Goal: Check status: Check status

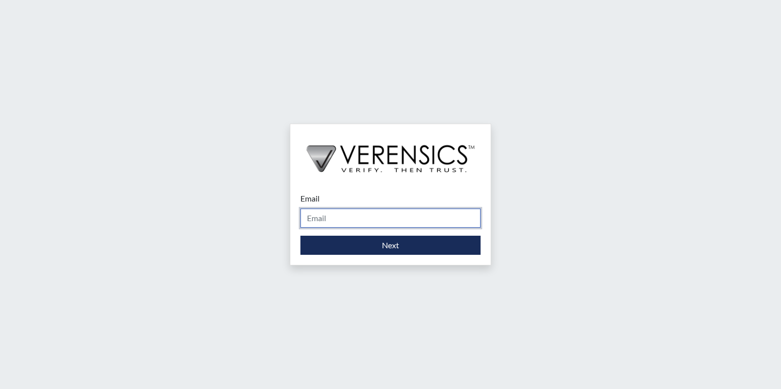
click at [442, 220] on input "Email" at bounding box center [390, 218] width 180 height 19
type input "[PERSON_NAME][EMAIL_ADDRESS][PERSON_NAME][DOMAIN_NAME]"
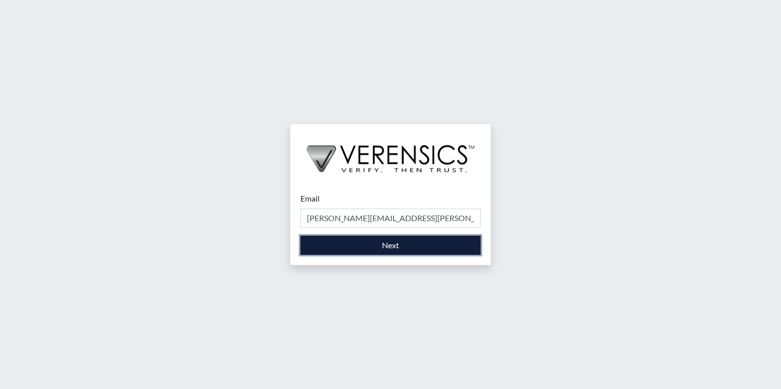
click at [422, 250] on button "Next" at bounding box center [390, 245] width 180 height 19
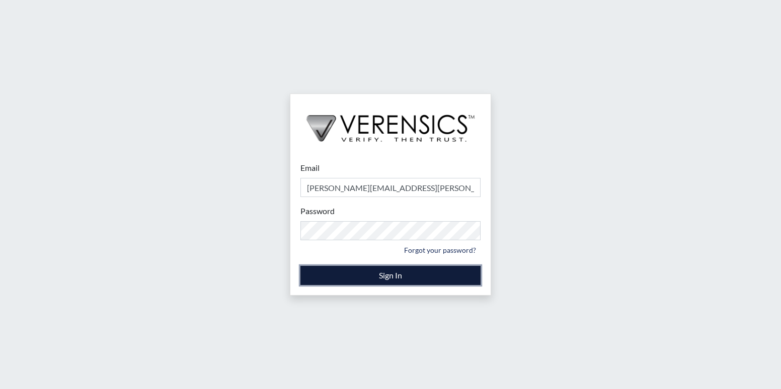
click at [371, 270] on button "Sign In" at bounding box center [390, 275] width 180 height 19
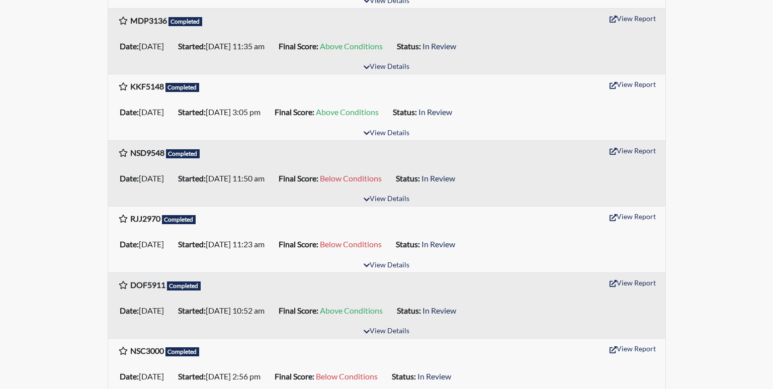
scroll to position [453, 0]
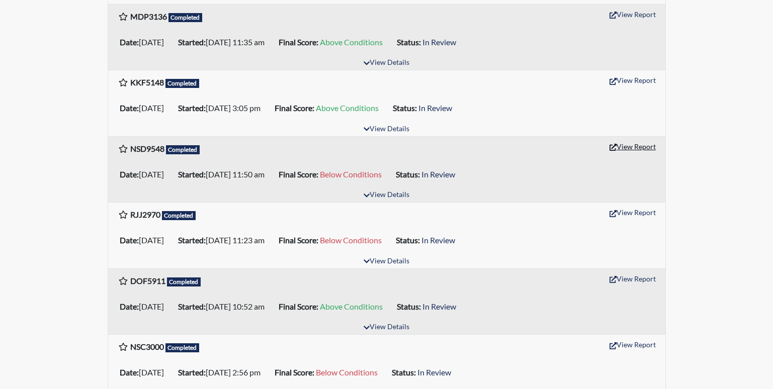
click at [633, 148] on button "View Report" at bounding box center [632, 147] width 55 height 16
click at [618, 216] on button "View Report" at bounding box center [632, 213] width 55 height 16
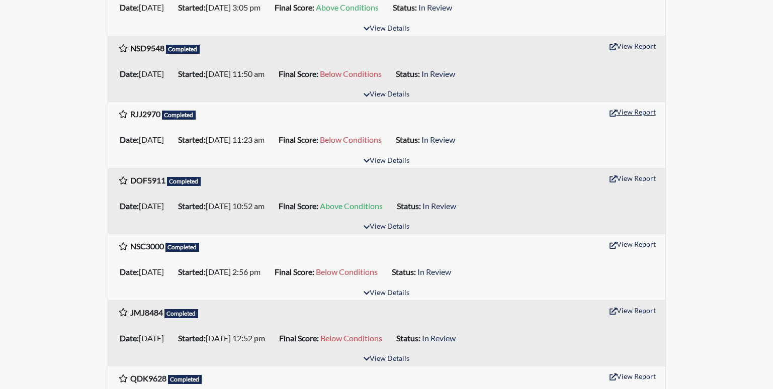
scroll to position [604, 0]
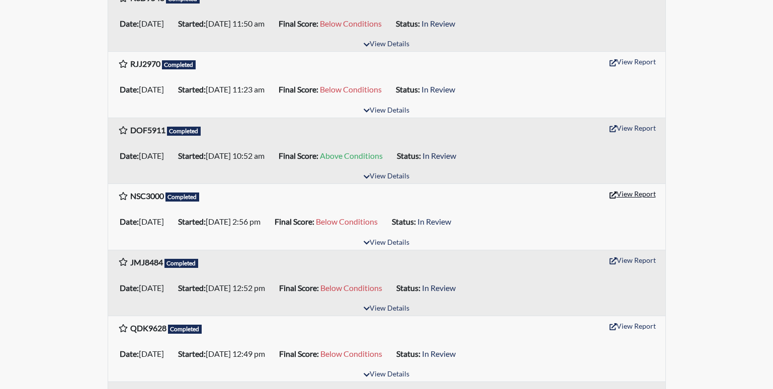
click at [628, 196] on button "View Report" at bounding box center [632, 194] width 55 height 16
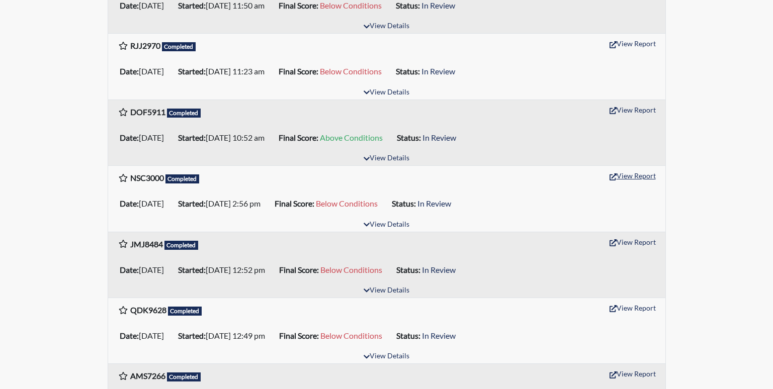
scroll to position [654, 0]
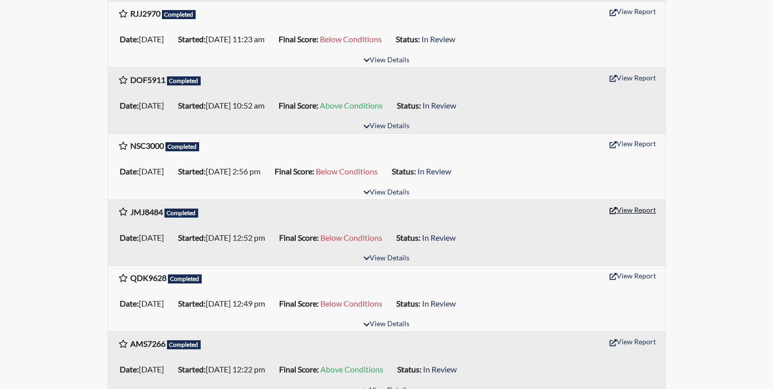
click at [635, 214] on button "View Report" at bounding box center [632, 210] width 55 height 16
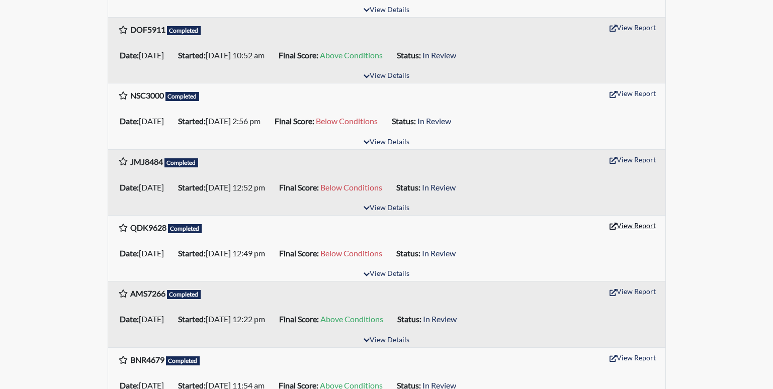
click at [621, 228] on button "View Report" at bounding box center [632, 226] width 55 height 16
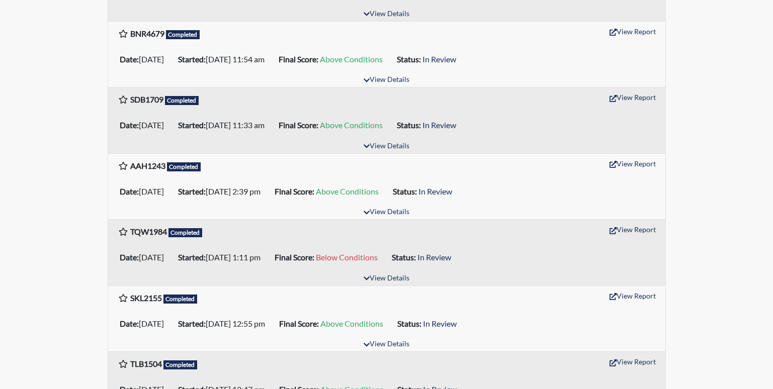
scroll to position [1056, 0]
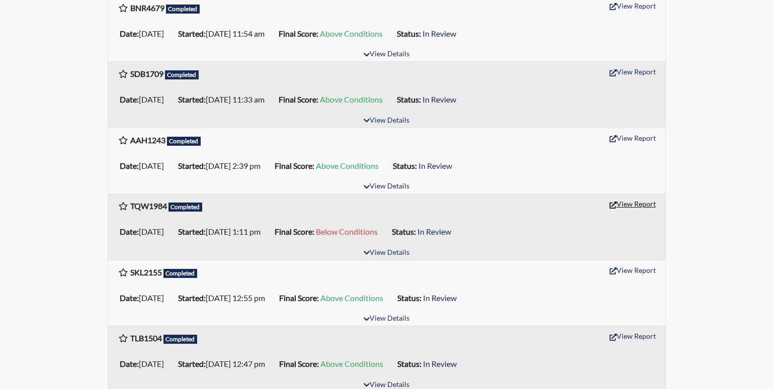
click at [634, 206] on button "View Report" at bounding box center [632, 204] width 55 height 16
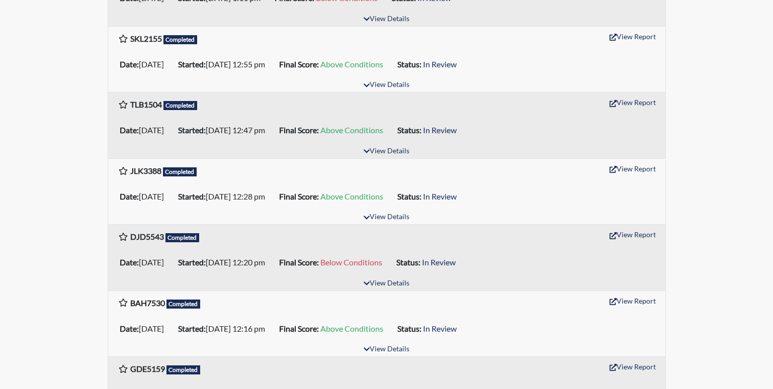
scroll to position [1308, 0]
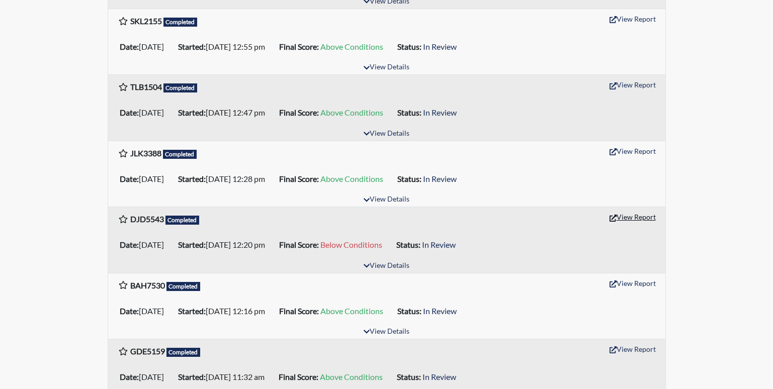
click at [636, 216] on button "View Report" at bounding box center [632, 217] width 55 height 16
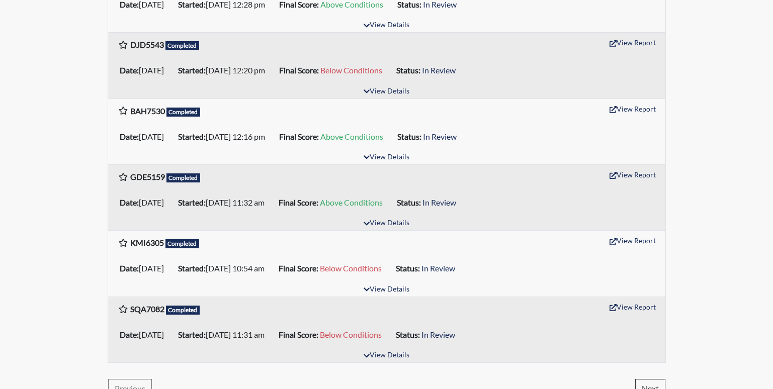
scroll to position [1499, 0]
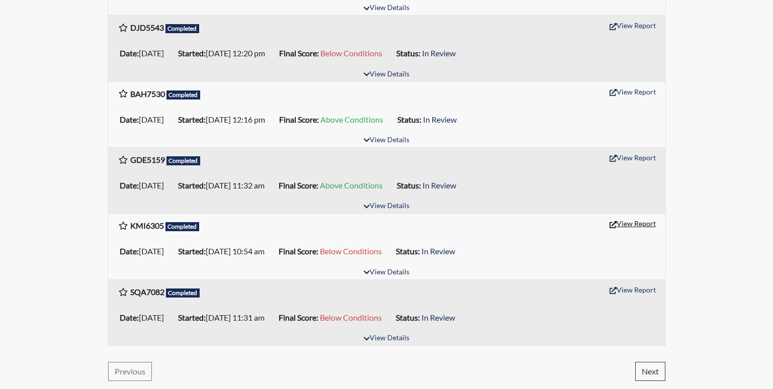
click at [622, 220] on button "View Report" at bounding box center [632, 224] width 55 height 16
click at [643, 367] on button "Next" at bounding box center [650, 371] width 30 height 19
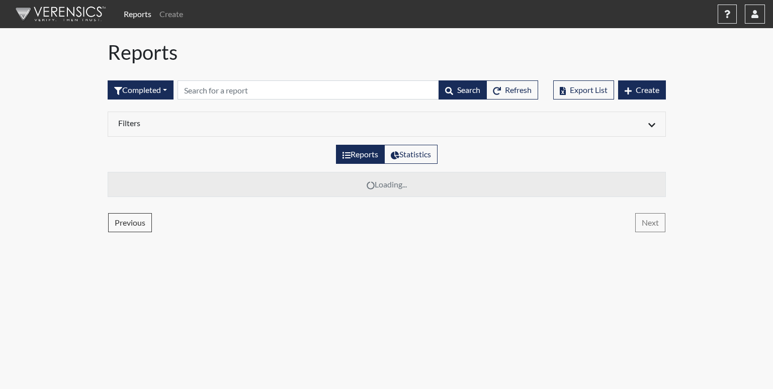
scroll to position [0, 0]
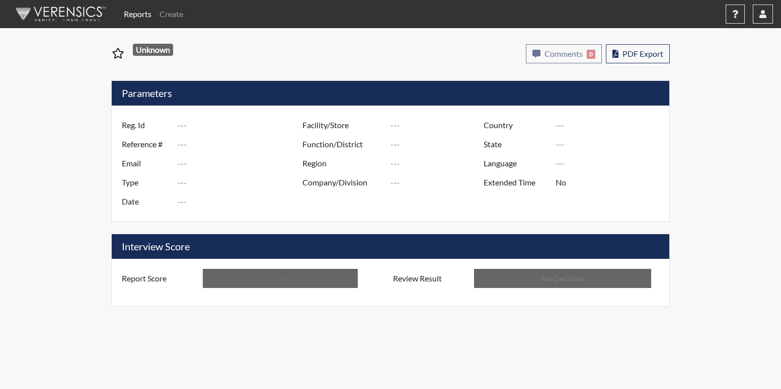
type input "NSD9548"
type input "51079"
type input "---"
type input "Corrections Pre-Employment"
type input "Sep 3, 2025"
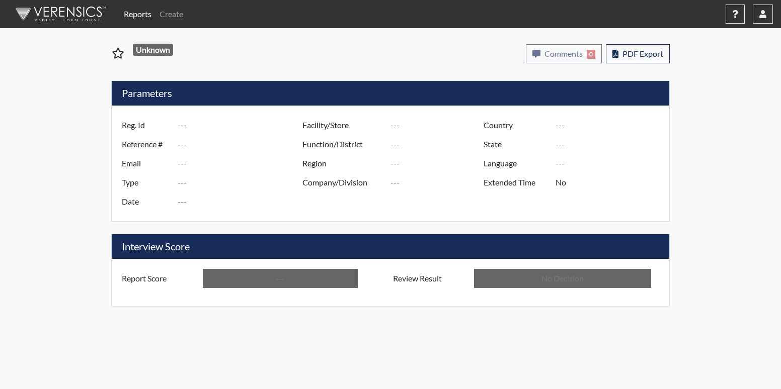
type input "[PERSON_NAME]"
type input "[GEOGRAPHIC_DATA]"
type input "[US_STATE]"
type input "English"
type input "Below Conditions"
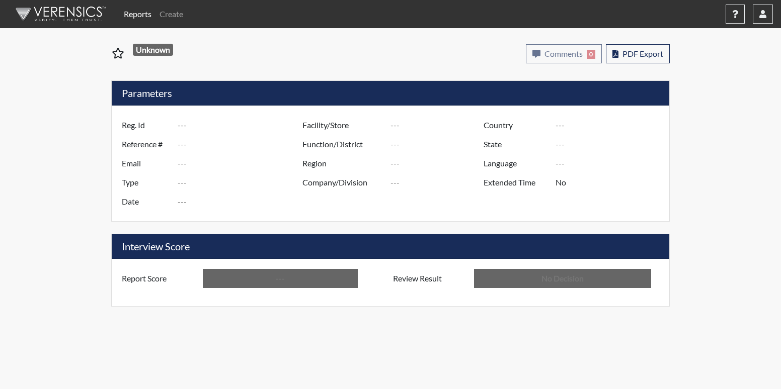
type input "In Review"
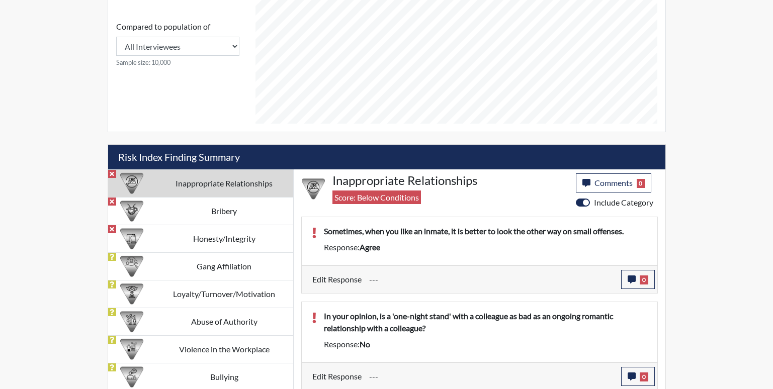
scroll to position [467, 0]
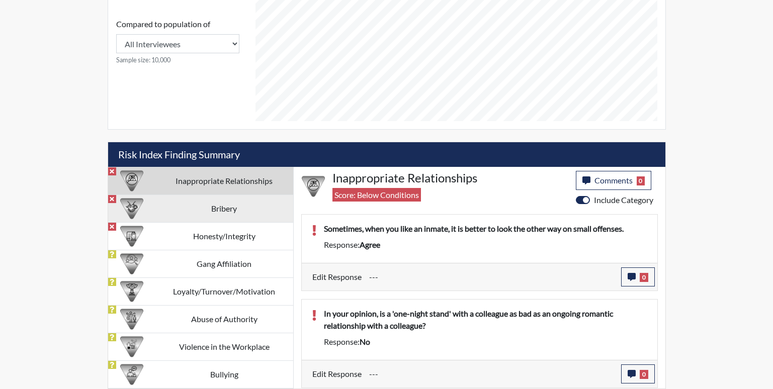
click at [225, 204] on td "Bribery" at bounding box center [224, 209] width 138 height 28
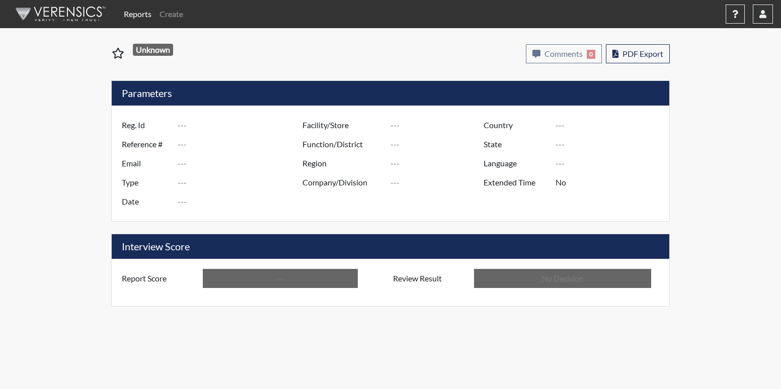
type input "RJJ2970"
type input "51075"
type input "---"
type input "Corrections Pre-Employment"
type input "Sep 3, 2025"
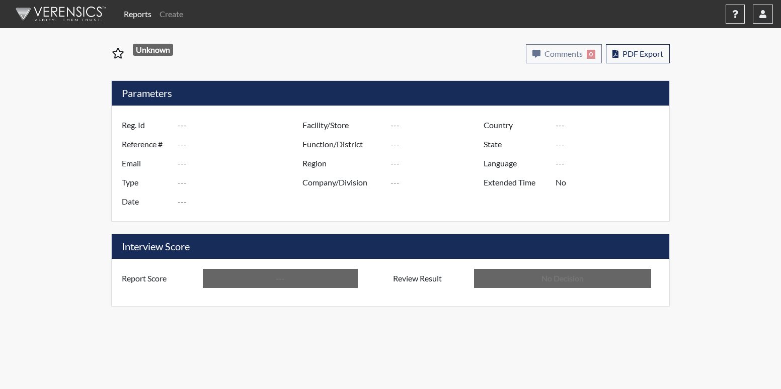
type input "[PERSON_NAME]"
type input "[GEOGRAPHIC_DATA]"
type input "[US_STATE]"
type input "English"
type input "Below Conditions"
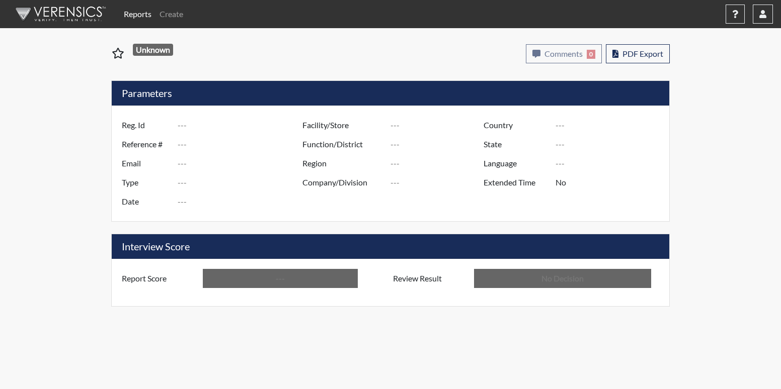
type input "In Review"
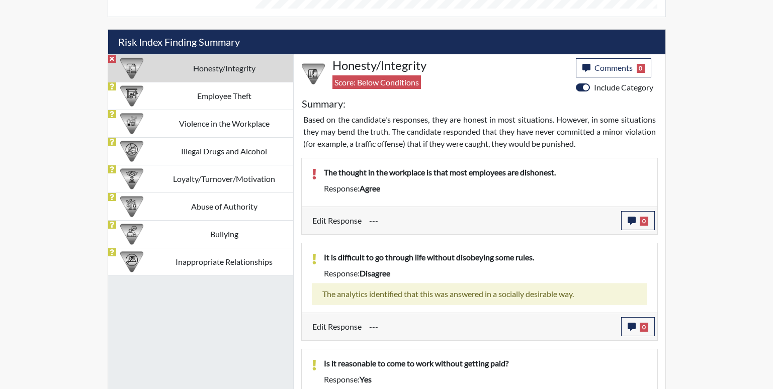
scroll to position [654, 0]
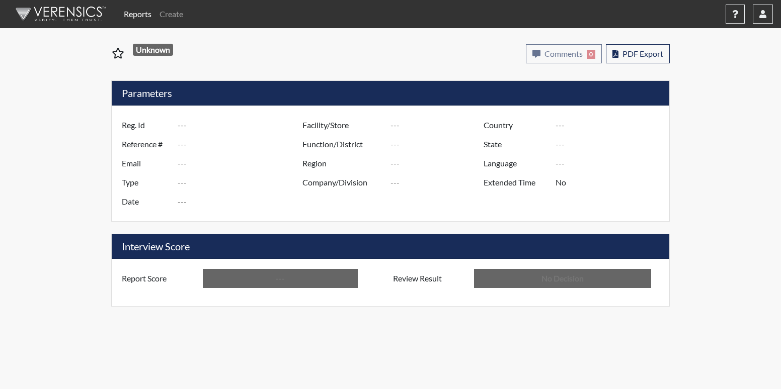
type input "NSC3000"
type input "50975"
type input "---"
type input "Corrections Pre-Employment"
type input "Aug 27, 2025"
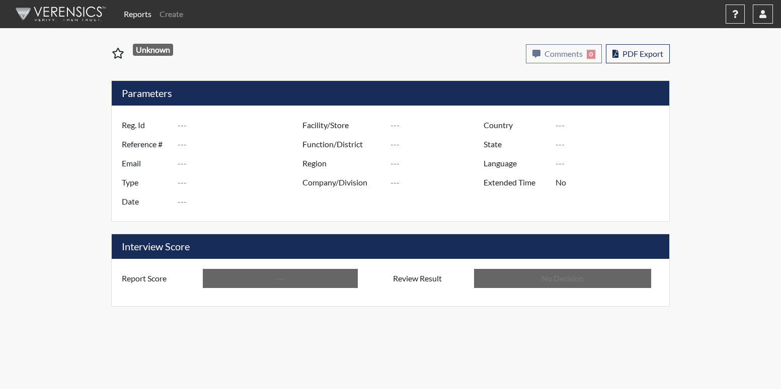
type input "[PERSON_NAME]"
type input "[GEOGRAPHIC_DATA]"
type input "[US_STATE]"
type input "English"
type input "Below Conditions"
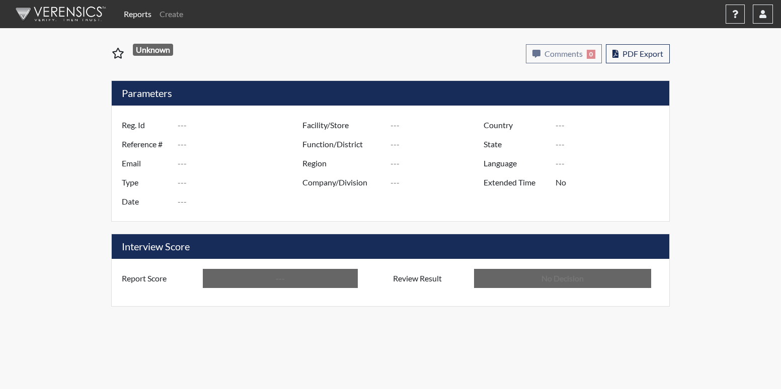
type input "In Review"
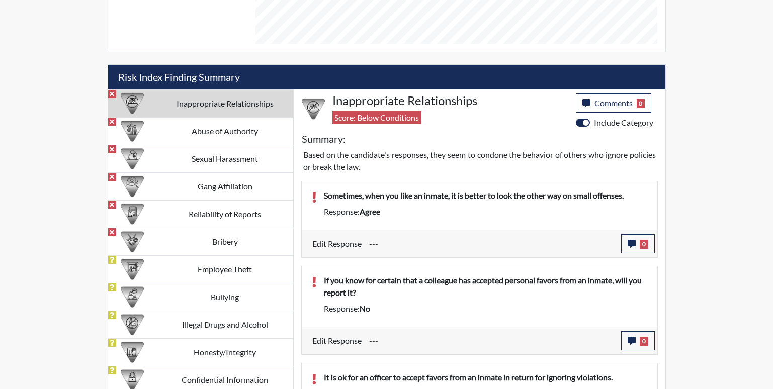
scroll to position [553, 0]
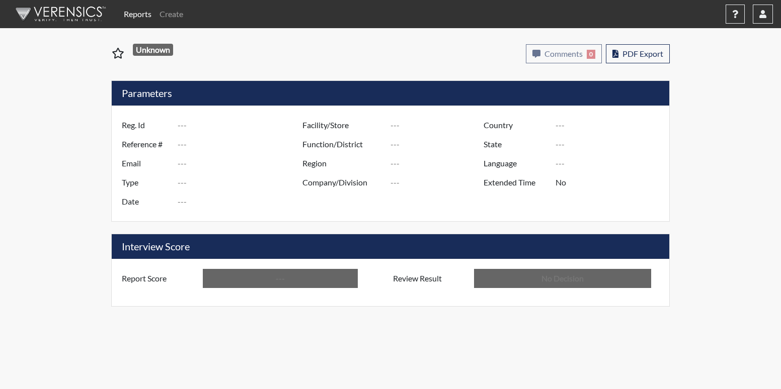
type input "JMJ8484"
type input "50973"
type input "---"
type input "Corrections Pre-Employment"
type input "[DATE]"
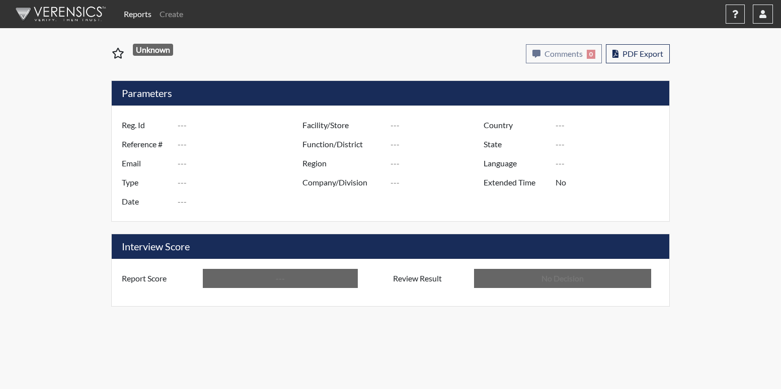
type input "[PERSON_NAME]"
type input "[GEOGRAPHIC_DATA]"
type input "[US_STATE]"
type input "English"
type input "Below Conditions"
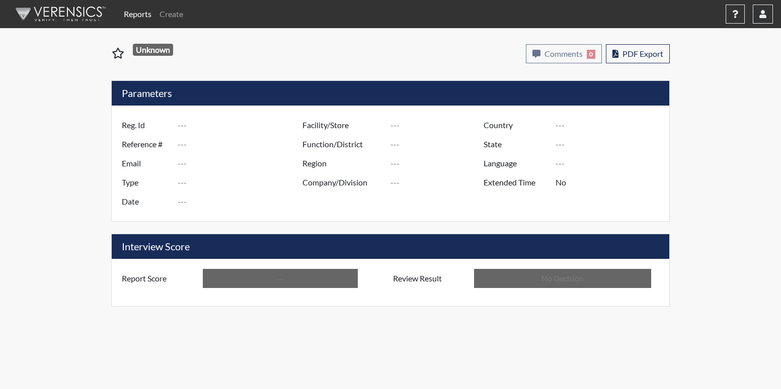
type input "In Review"
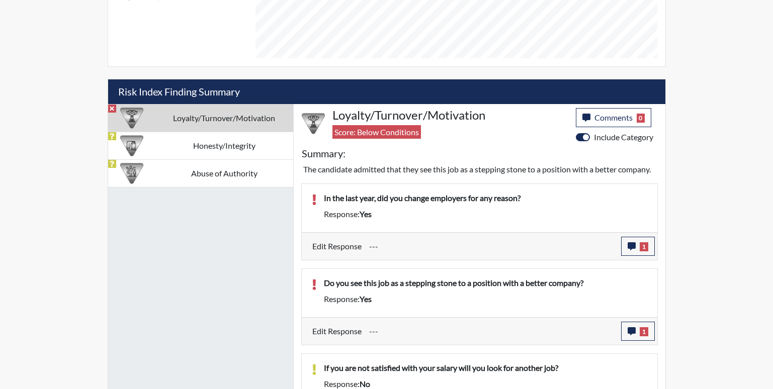
scroll to position [553, 0]
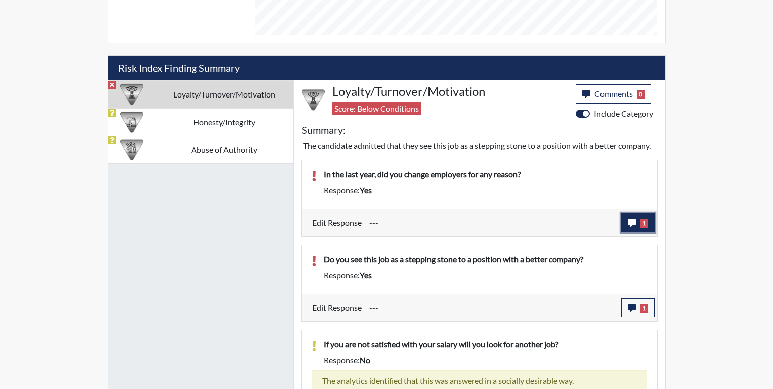
click at [644, 228] on button "1" at bounding box center [638, 222] width 34 height 19
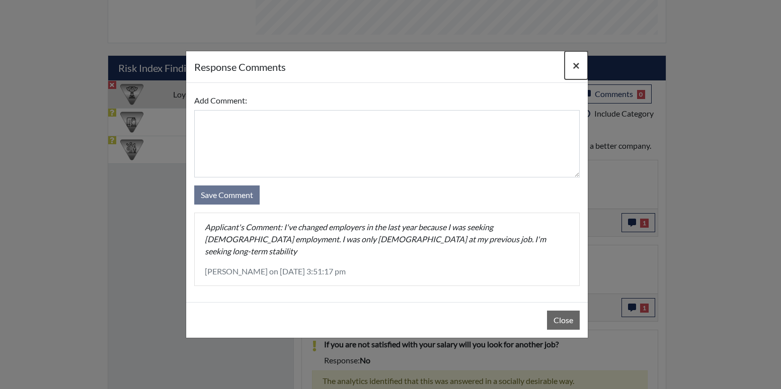
click at [582, 75] on button "×" at bounding box center [575, 65] width 23 height 28
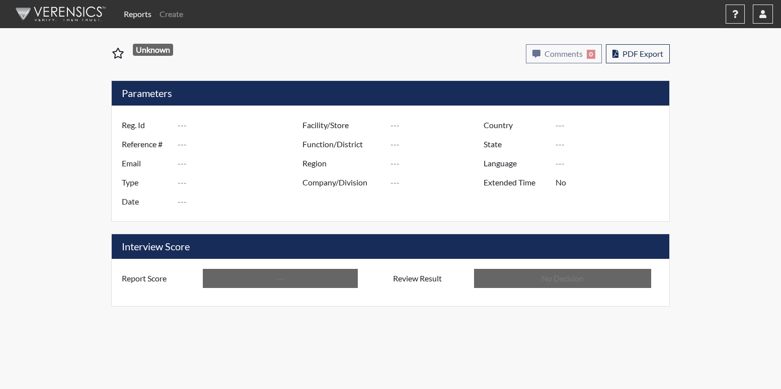
type input "QDK9628"
type input "50972"
type input "---"
type input "Corrections Pre-Employment"
type input "[DATE]"
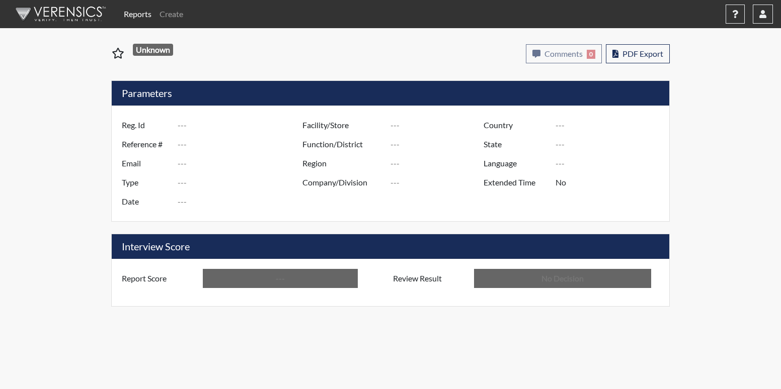
type input "[PERSON_NAME]"
type input "[GEOGRAPHIC_DATA]"
type input "[US_STATE]"
type input "English"
type input "Below Conditions"
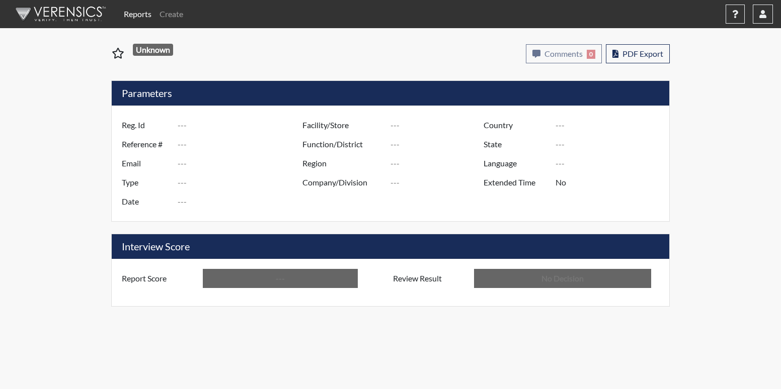
type input "In Review"
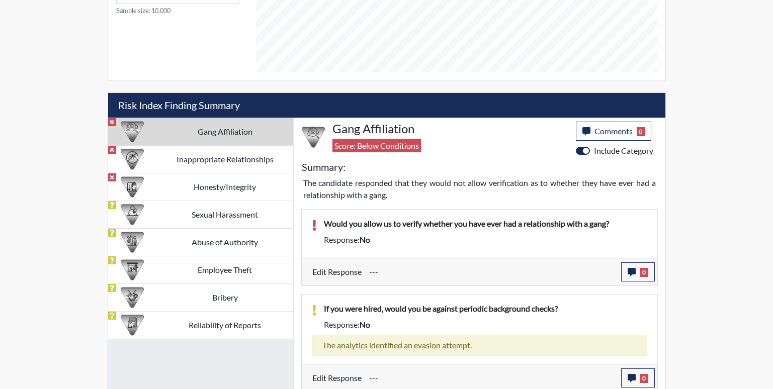
scroll to position [520, 0]
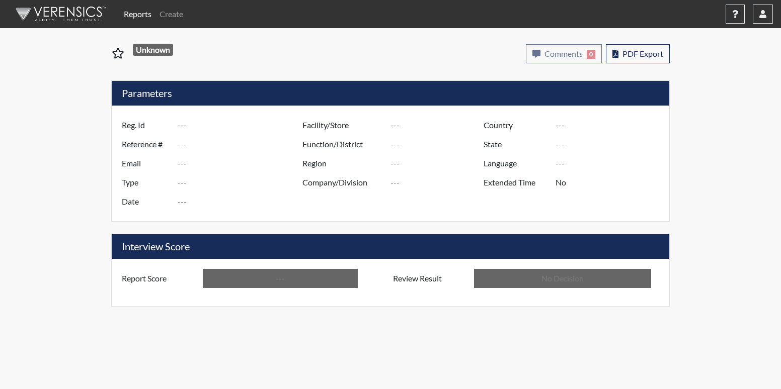
type input "TQW1984"
type input "50928"
type input "---"
type input "Corrections Pre-Employment"
type input "[DATE]"
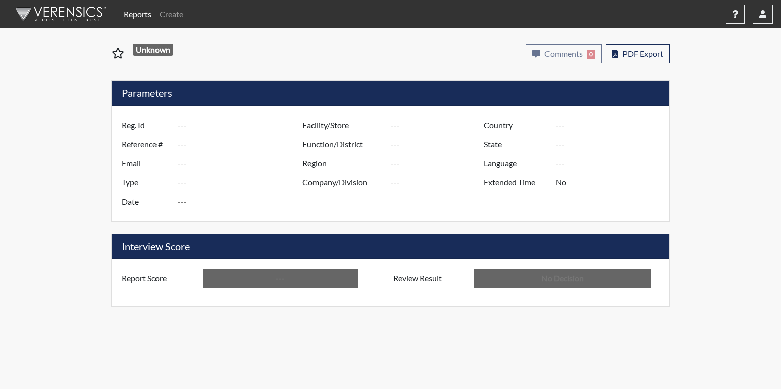
type input "[PERSON_NAME]"
type input "[GEOGRAPHIC_DATA]"
type input "[US_STATE]"
type input "English"
type input "Below Conditions"
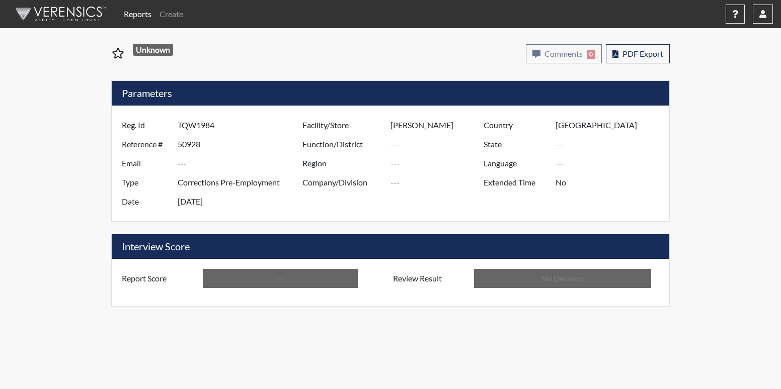
type input "In Review"
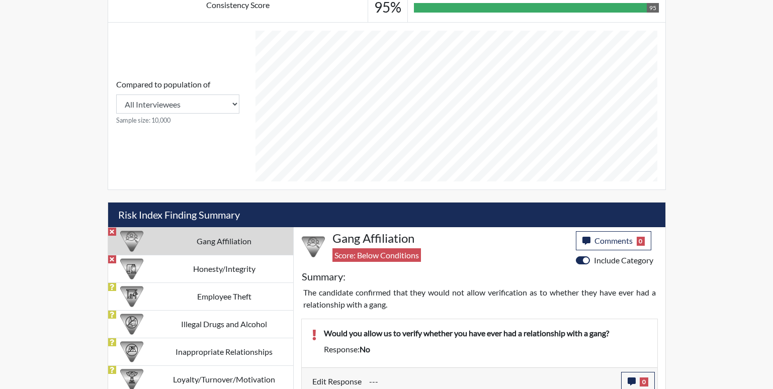
scroll to position [439, 0]
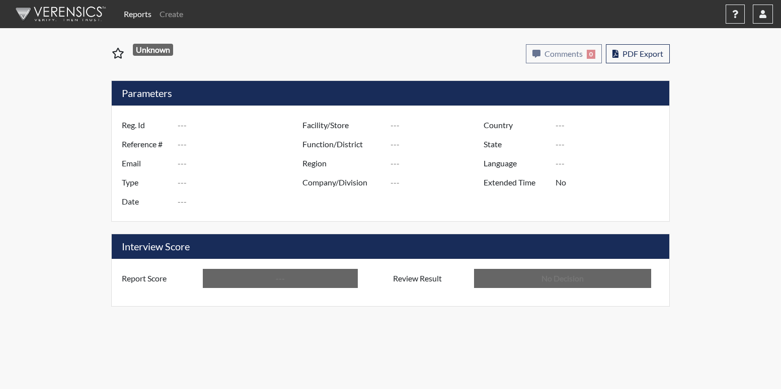
type input "DJD5543"
type input "50920"
type input "---"
type input "Corrections Pre-Employment"
type input "Aug 25, 2025"
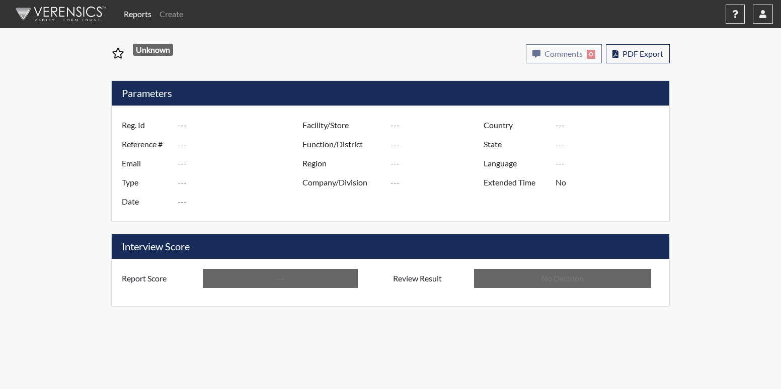
type input "[GEOGRAPHIC_DATA]"
type input "[US_STATE]"
type input "English"
type input "Below Conditions"
type input "In Review"
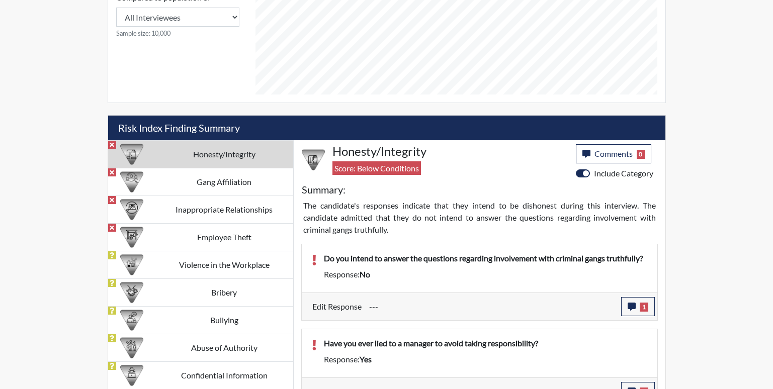
scroll to position [654, 0]
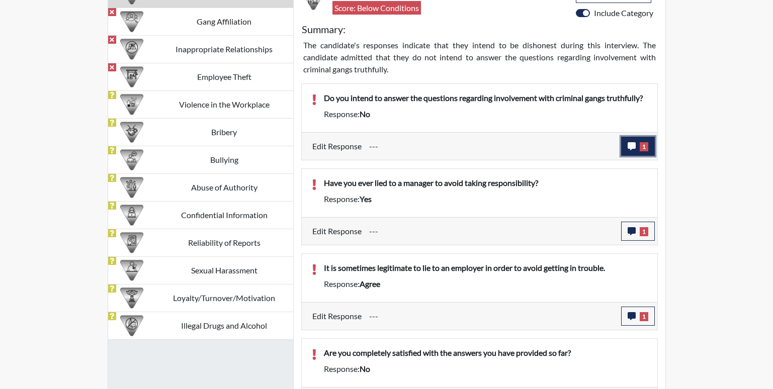
click at [641, 151] on span "1" at bounding box center [644, 146] width 9 height 9
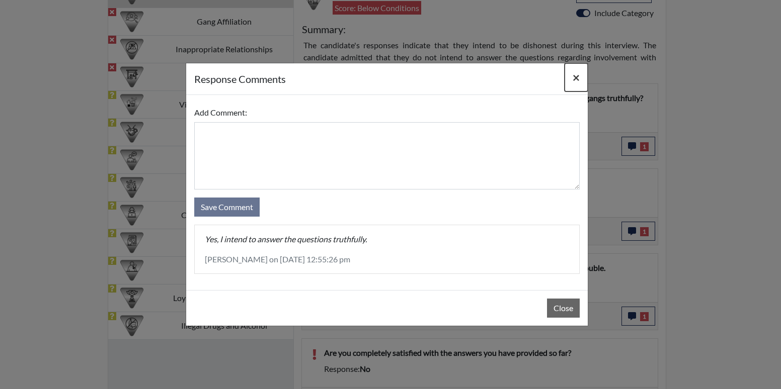
click at [573, 77] on span "×" at bounding box center [575, 77] width 7 height 15
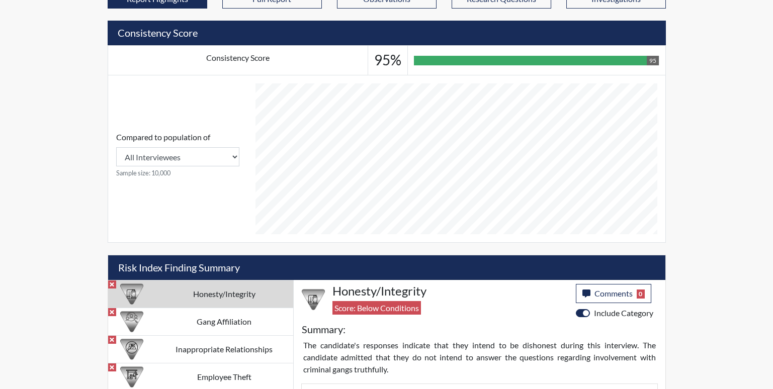
scroll to position [553, 0]
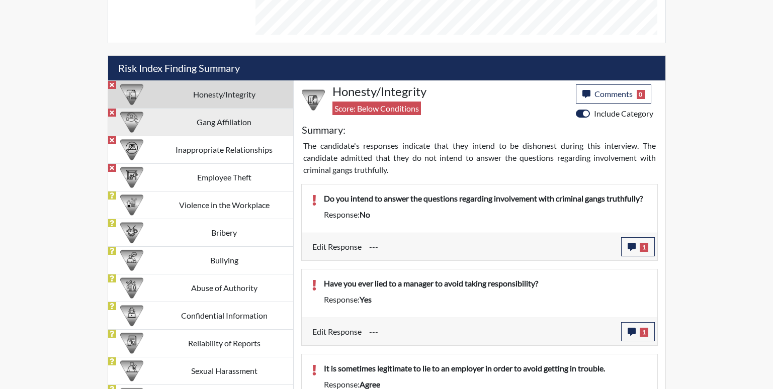
click at [225, 127] on td "Gang Affiliation" at bounding box center [224, 122] width 138 height 28
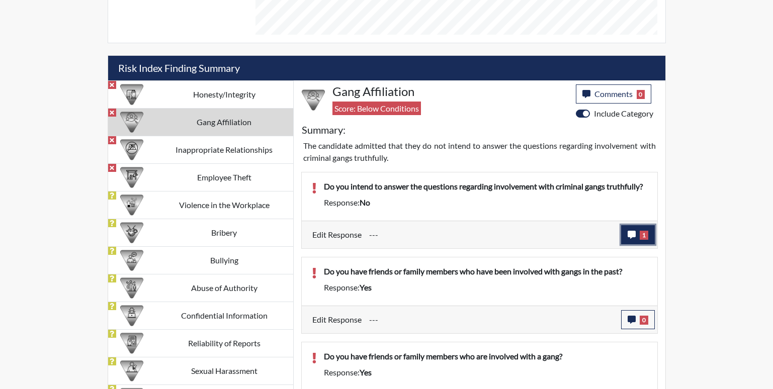
click at [638, 237] on button "1" at bounding box center [638, 234] width 34 height 19
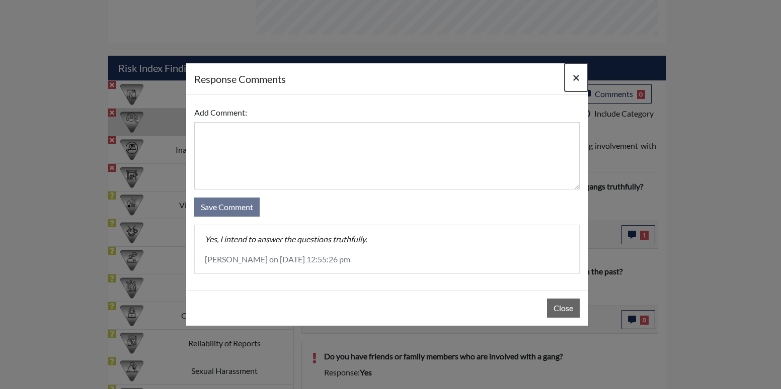
click at [576, 83] on span "×" at bounding box center [575, 77] width 7 height 15
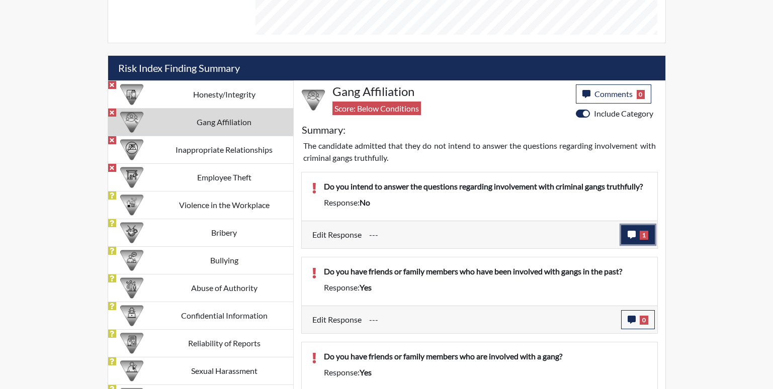
click at [644, 230] on button "1" at bounding box center [638, 234] width 34 height 19
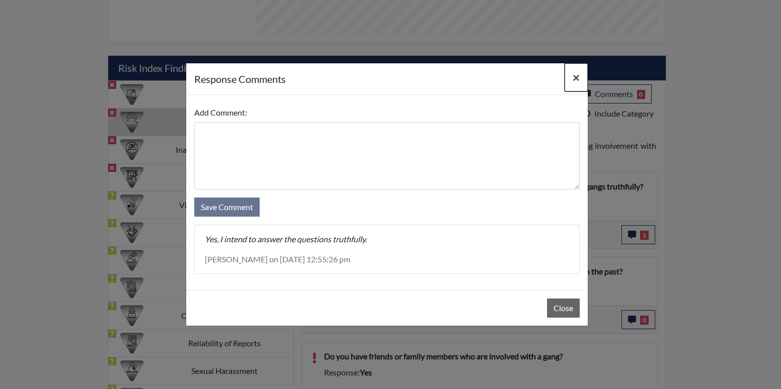
click at [577, 76] on span "×" at bounding box center [575, 77] width 7 height 15
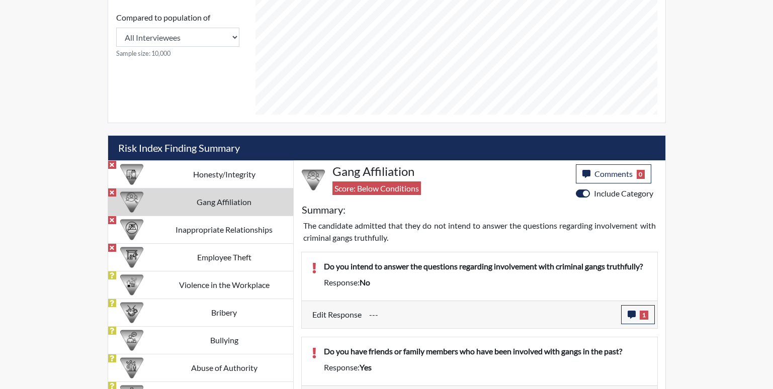
scroll to position [467, 0]
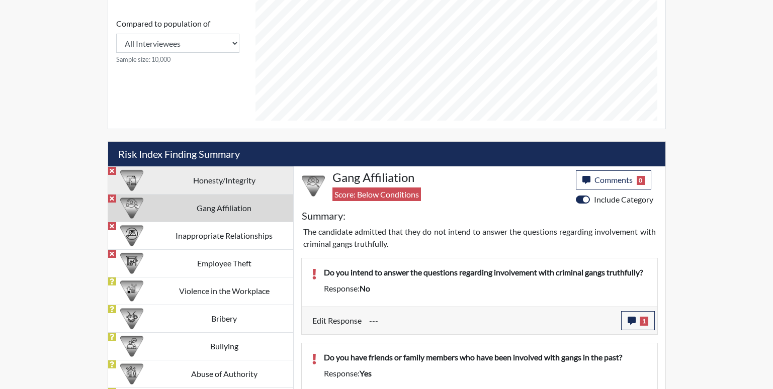
click at [213, 183] on td "Honesty/Integrity" at bounding box center [224, 180] width 138 height 28
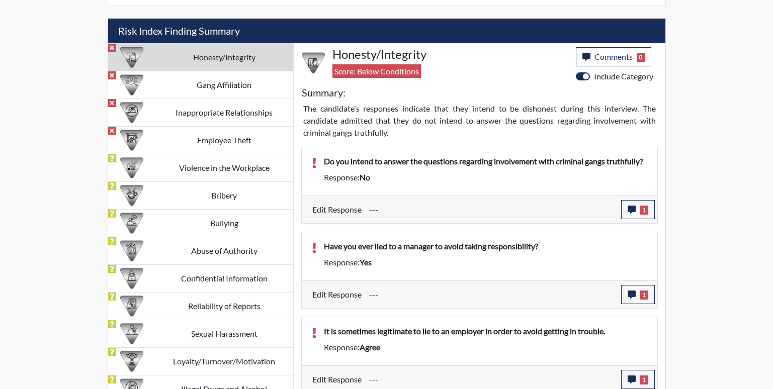
scroll to position [719, 0]
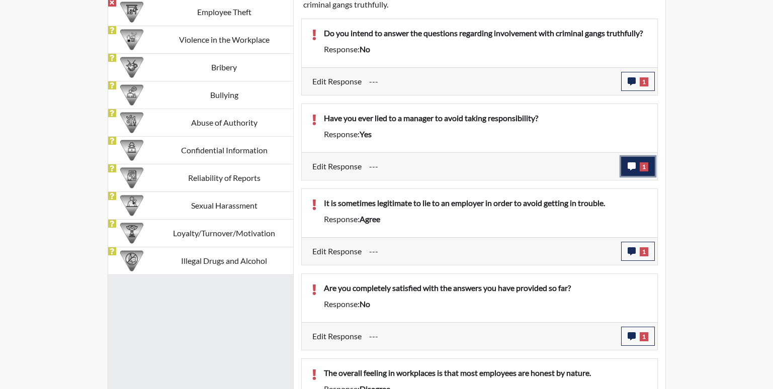
click at [638, 163] on button "1" at bounding box center [638, 166] width 34 height 19
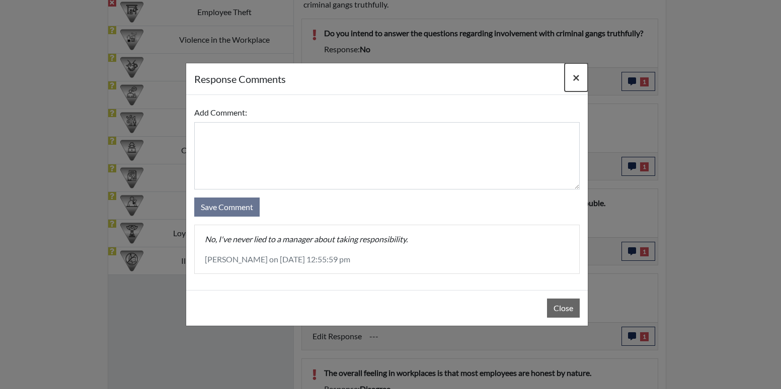
click at [576, 83] on span "×" at bounding box center [575, 77] width 7 height 15
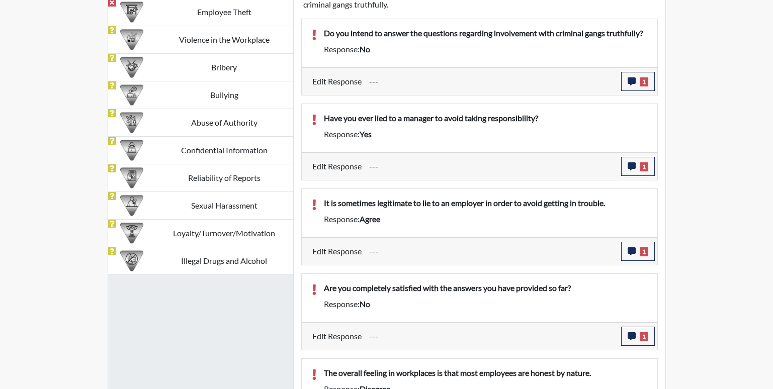
click at [633, 91] on div "Edit Response --- 1 response Comments × Add Comment: Save Comment Yes, I intend…" at bounding box center [480, 81] width 356 height 28
click at [637, 332] on button "1" at bounding box center [638, 336] width 34 height 19
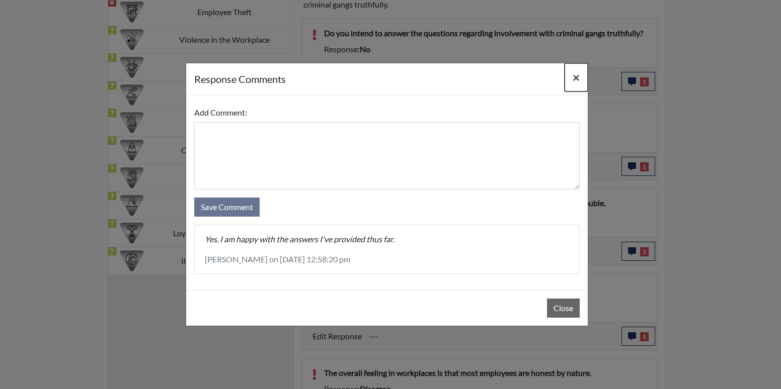
click at [569, 77] on button "×" at bounding box center [575, 77] width 23 height 28
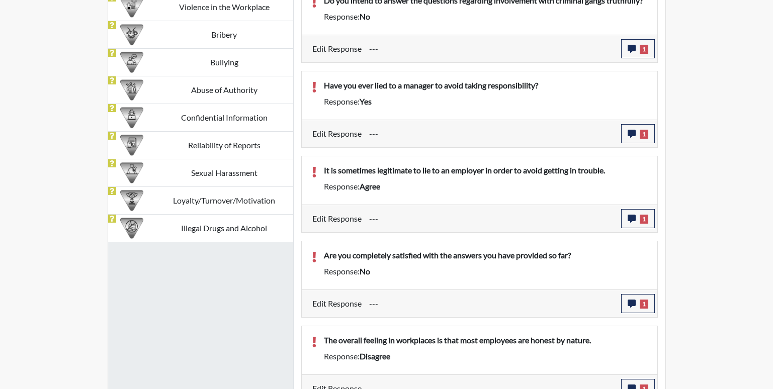
scroll to position [769, 0]
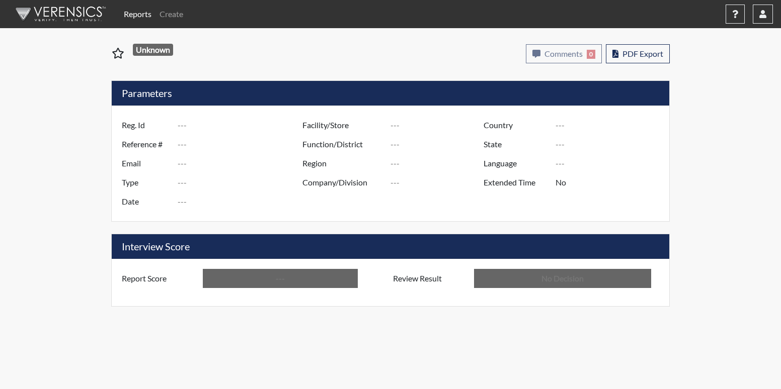
type input "KMI6305"
type input "50834"
type input "---"
type input "Corrections Pre-Employment"
type input "[DATE]"
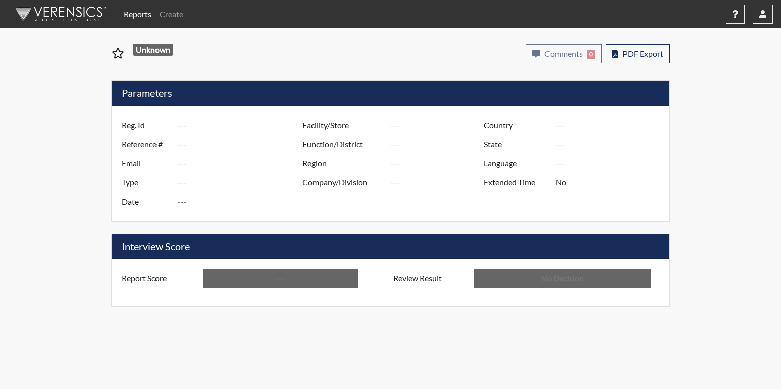
type input "[GEOGRAPHIC_DATA]"
type input "[US_STATE]"
type input "English"
type input "Below Conditions"
type input "In Review"
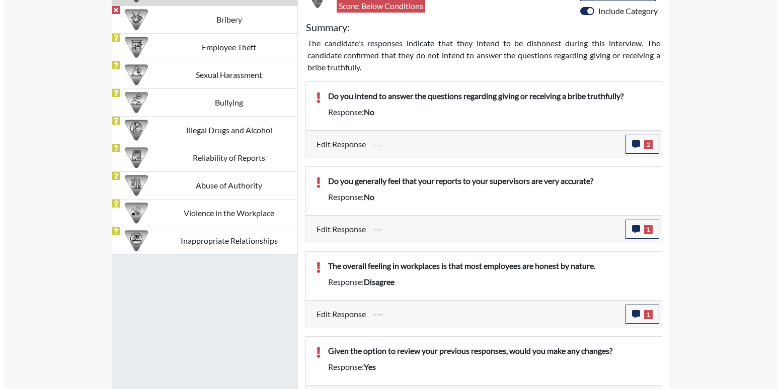
scroll to position [604, 0]
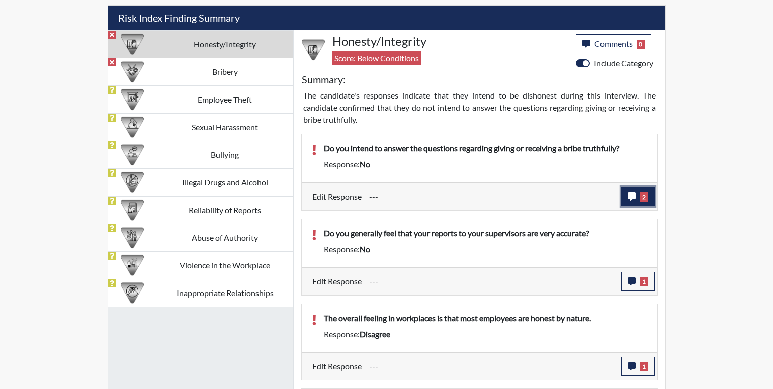
click at [643, 196] on span "2" at bounding box center [644, 197] width 9 height 9
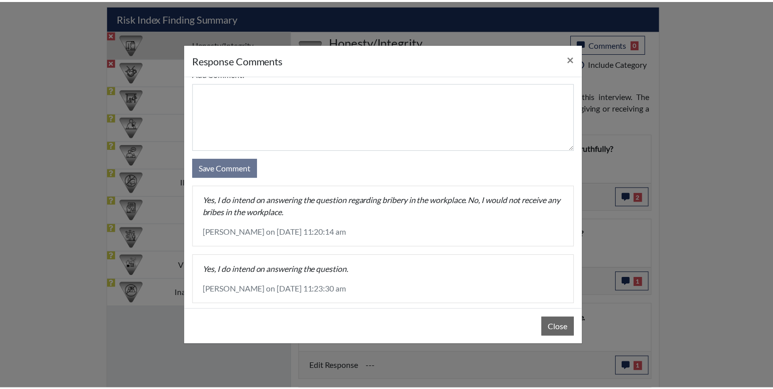
scroll to position [31, 0]
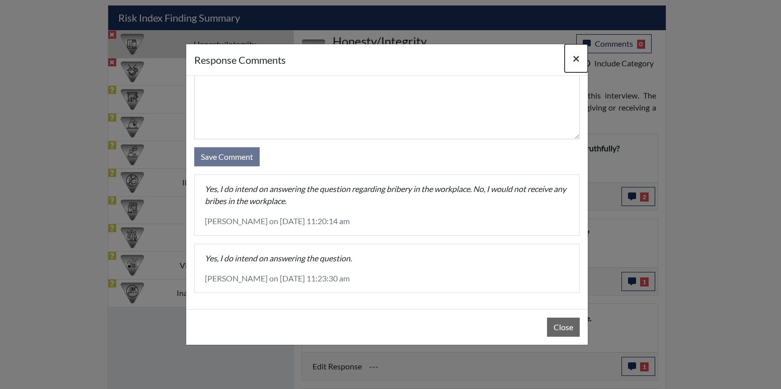
click at [577, 61] on span "×" at bounding box center [575, 58] width 7 height 15
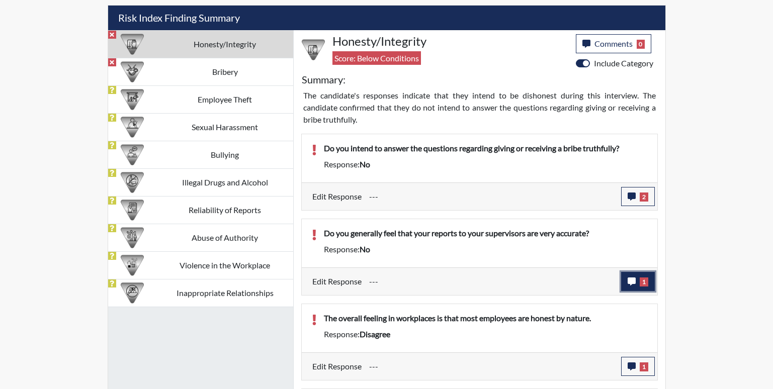
click at [647, 276] on button "1" at bounding box center [638, 281] width 34 height 19
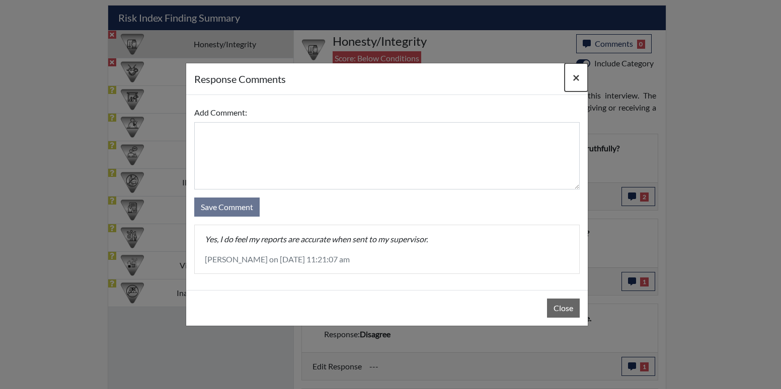
click at [578, 80] on span "×" at bounding box center [575, 77] width 7 height 15
